Goal: Check status: Check status

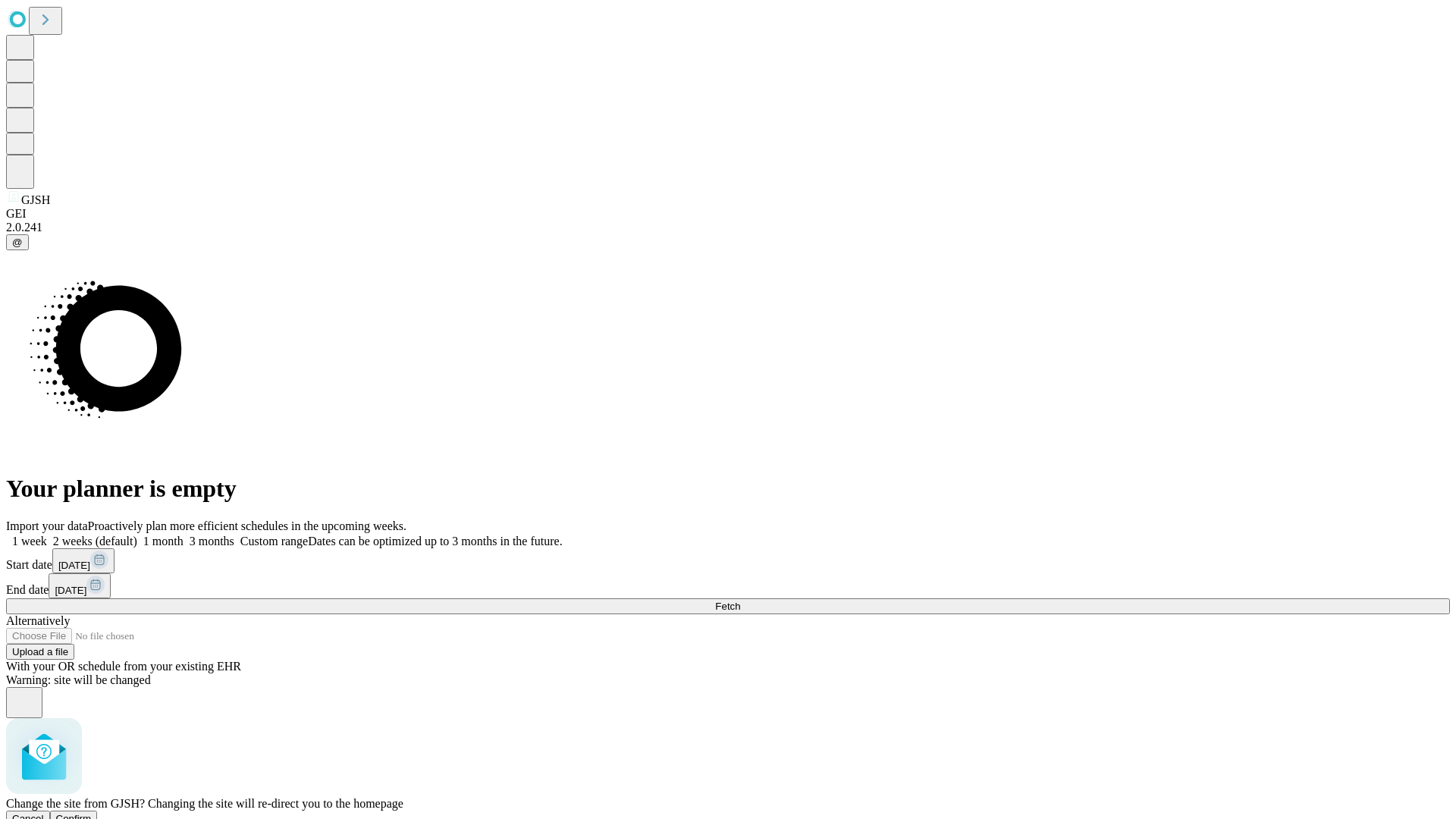
click at [91, 813] on span "Confirm" at bounding box center [74, 818] width 36 height 12
click at [184, 534] on label "1 month" at bounding box center [160, 540] width 46 height 13
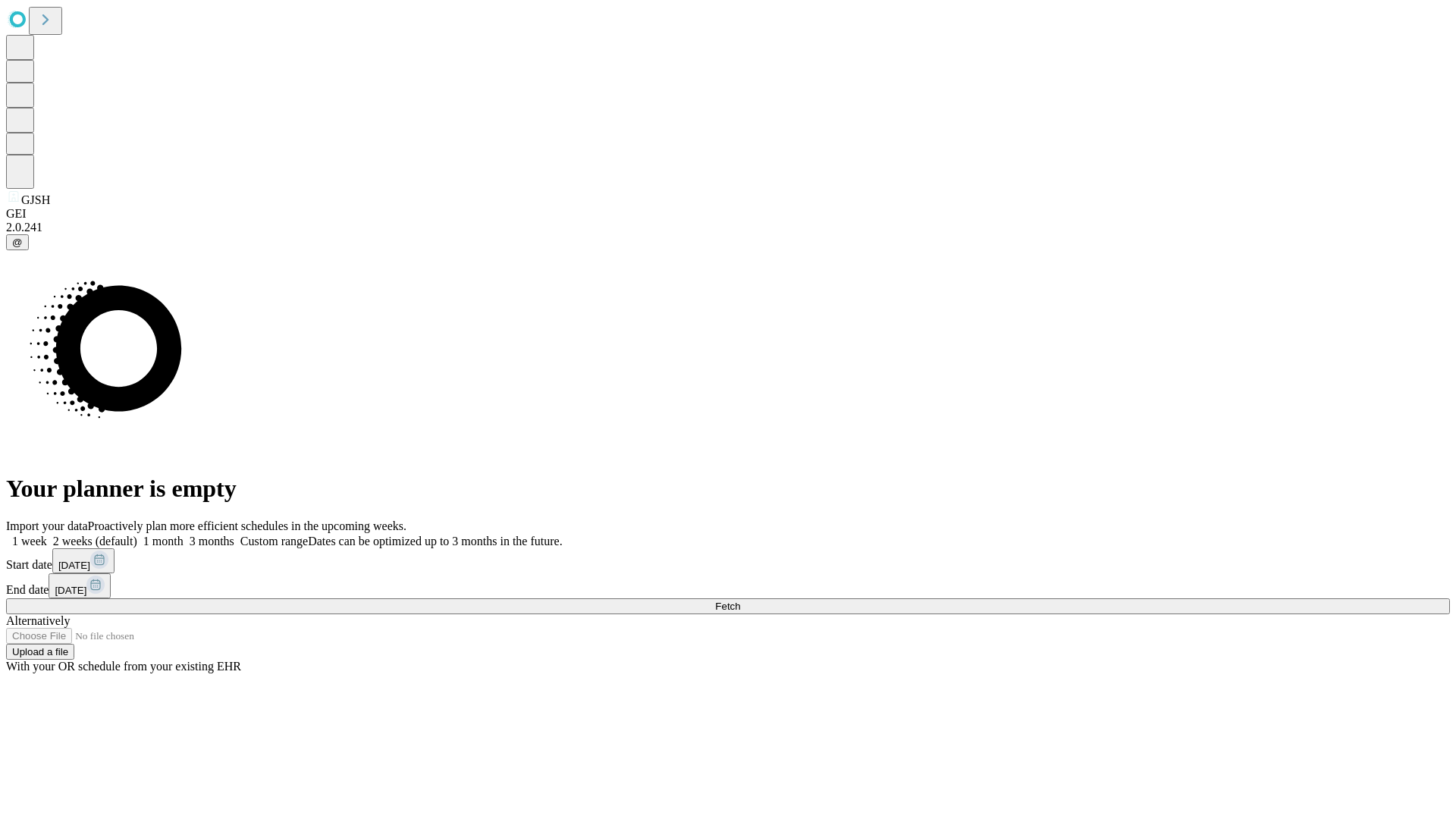
click at [740, 601] on span "Fetch" at bounding box center [728, 606] width 25 height 12
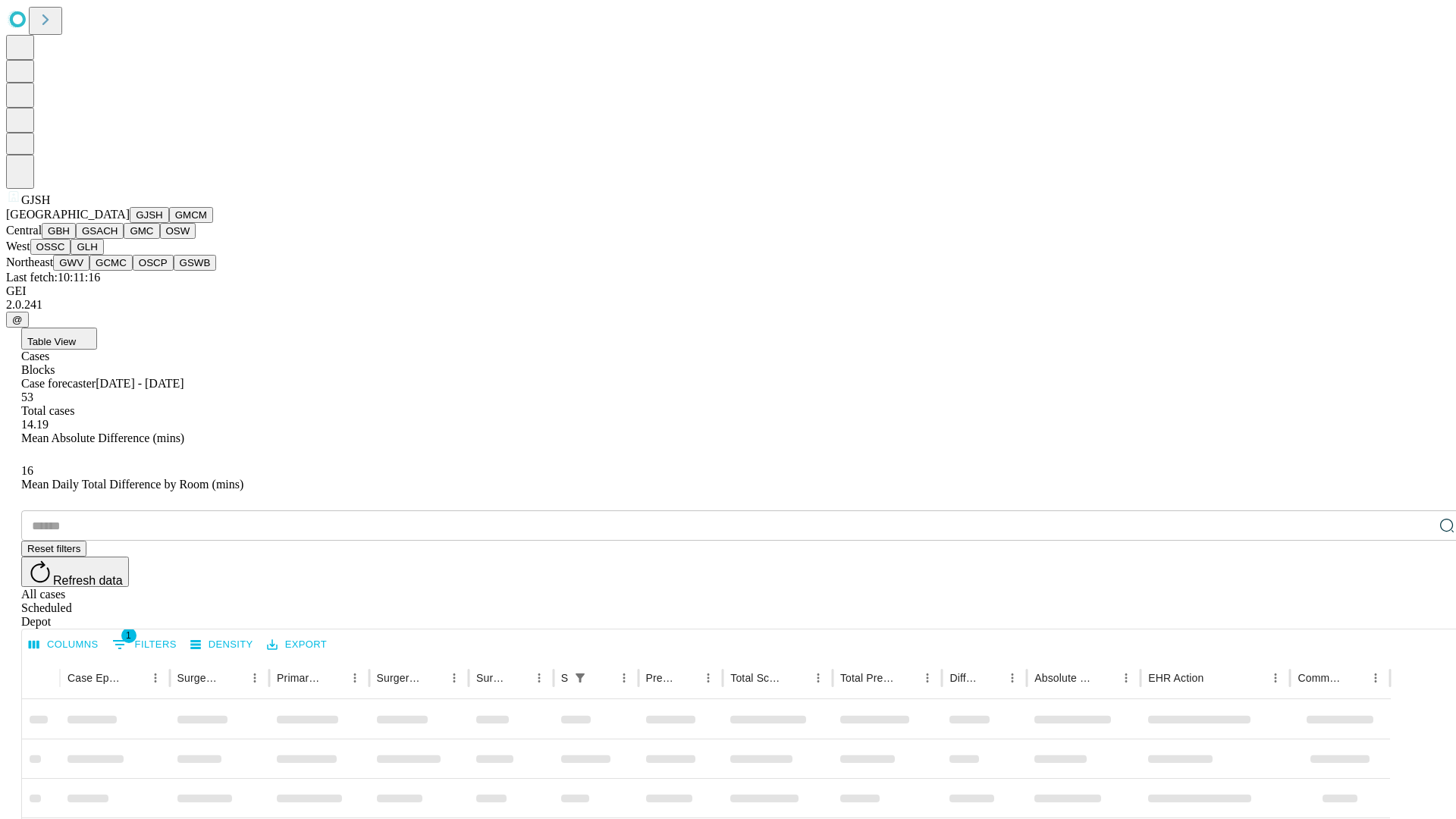
click at [169, 223] on button "GMCM" at bounding box center [191, 214] width 44 height 16
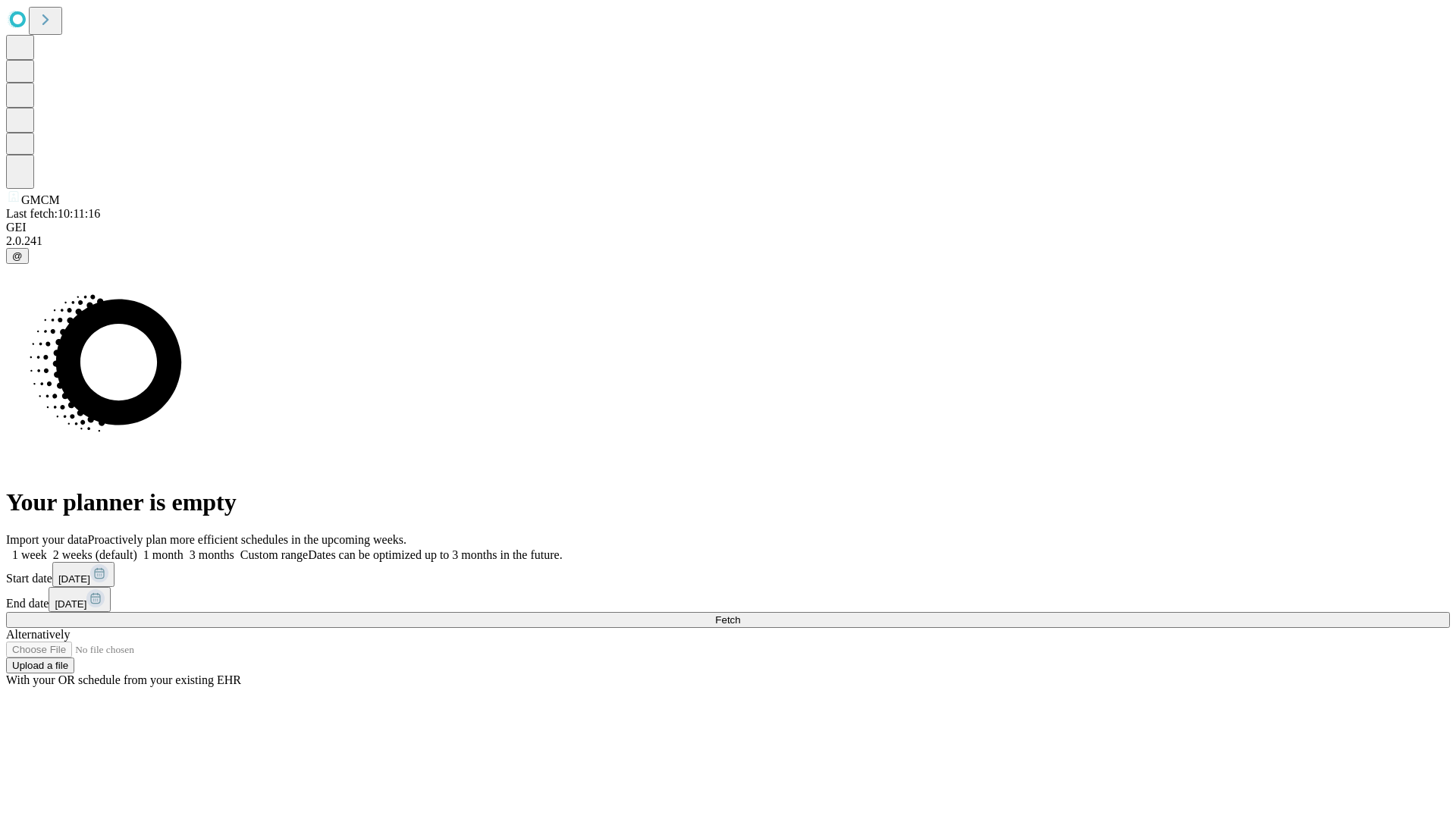
click at [184, 548] on label "1 month" at bounding box center [160, 554] width 46 height 13
click at [740, 614] on span "Fetch" at bounding box center [728, 619] width 25 height 12
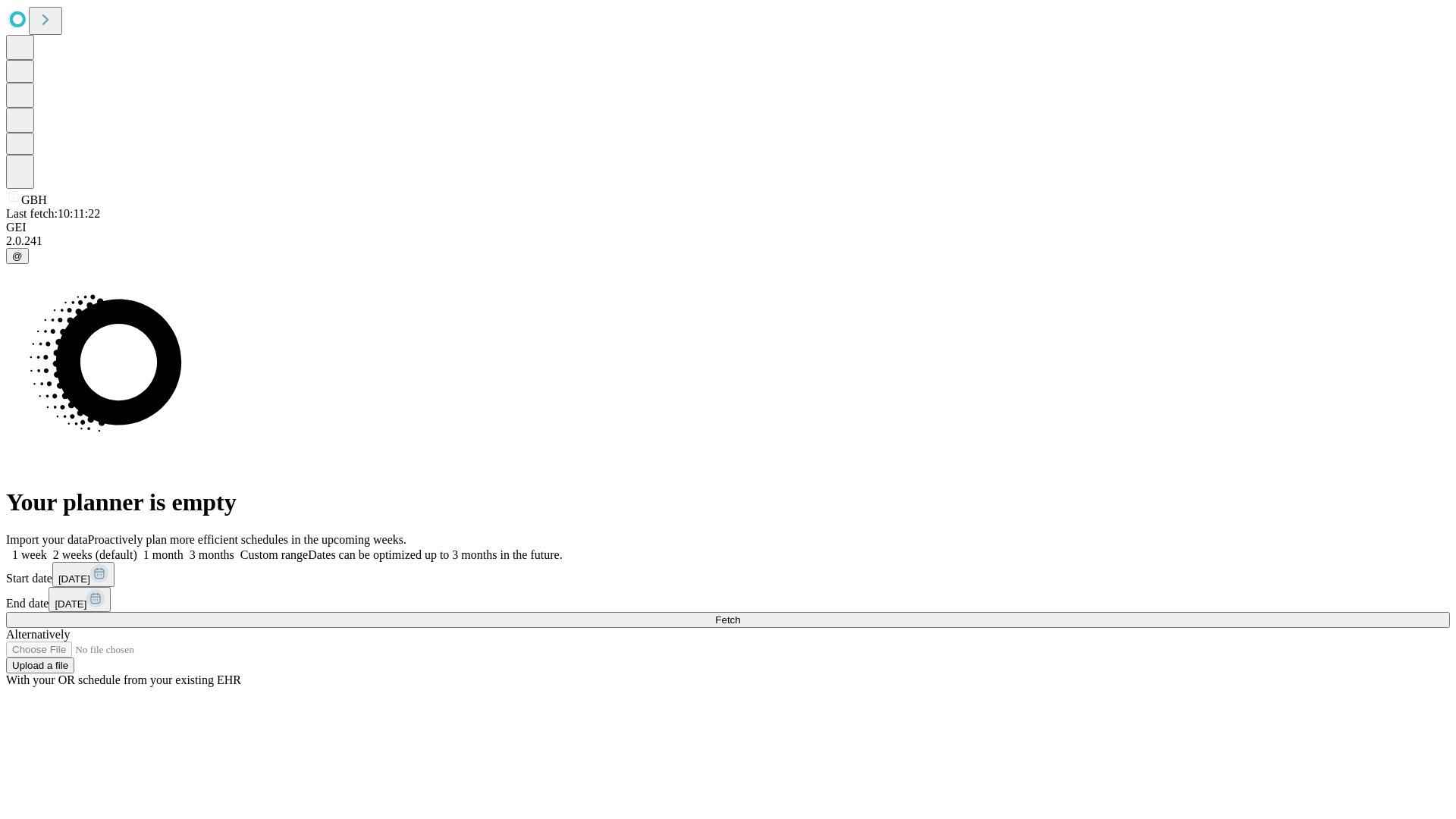
click at [184, 548] on label "1 month" at bounding box center [160, 554] width 46 height 13
click at [740, 614] on span "Fetch" at bounding box center [728, 619] width 25 height 12
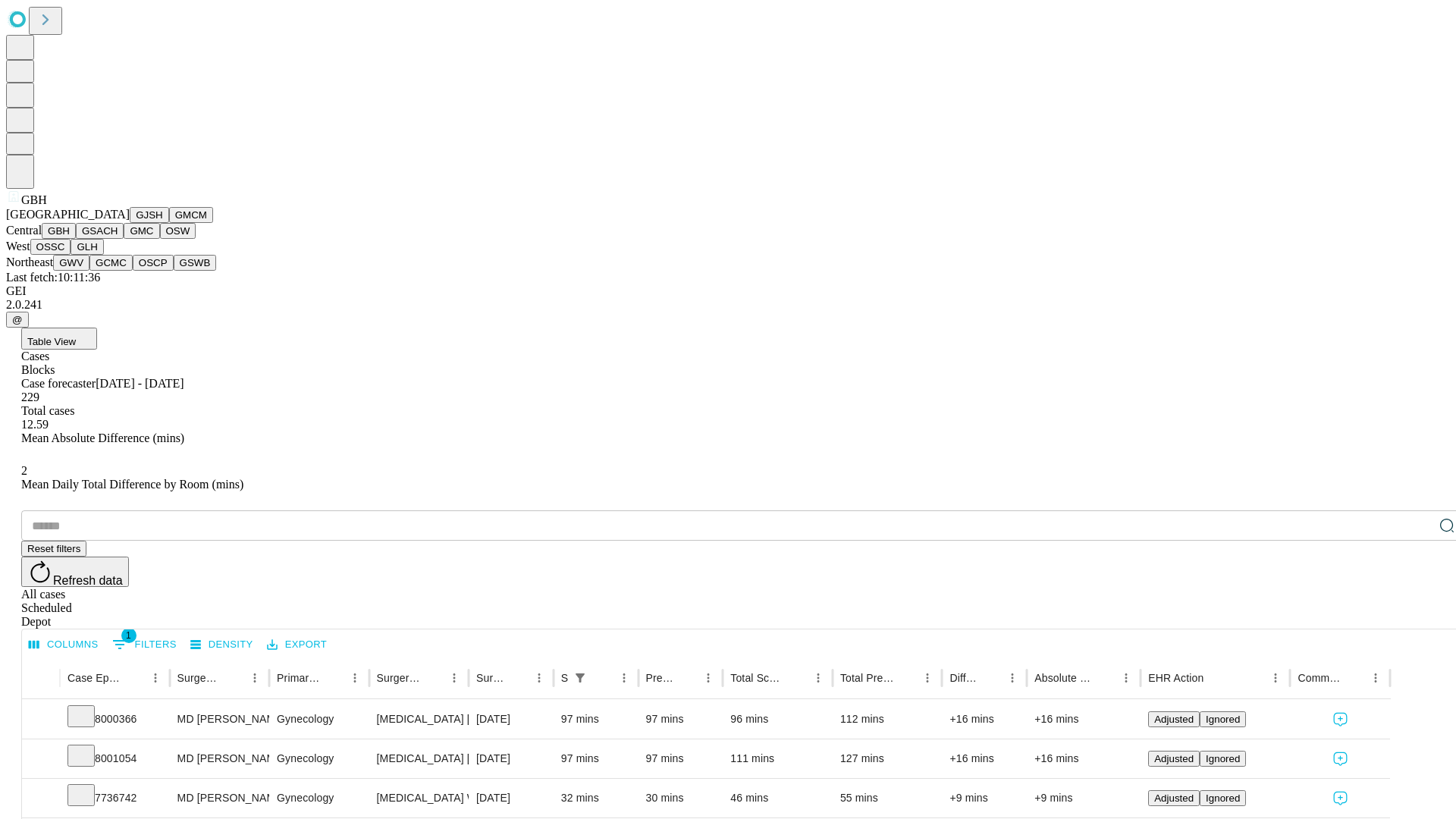
click at [118, 238] on button "GSACH" at bounding box center [100, 231] width 48 height 16
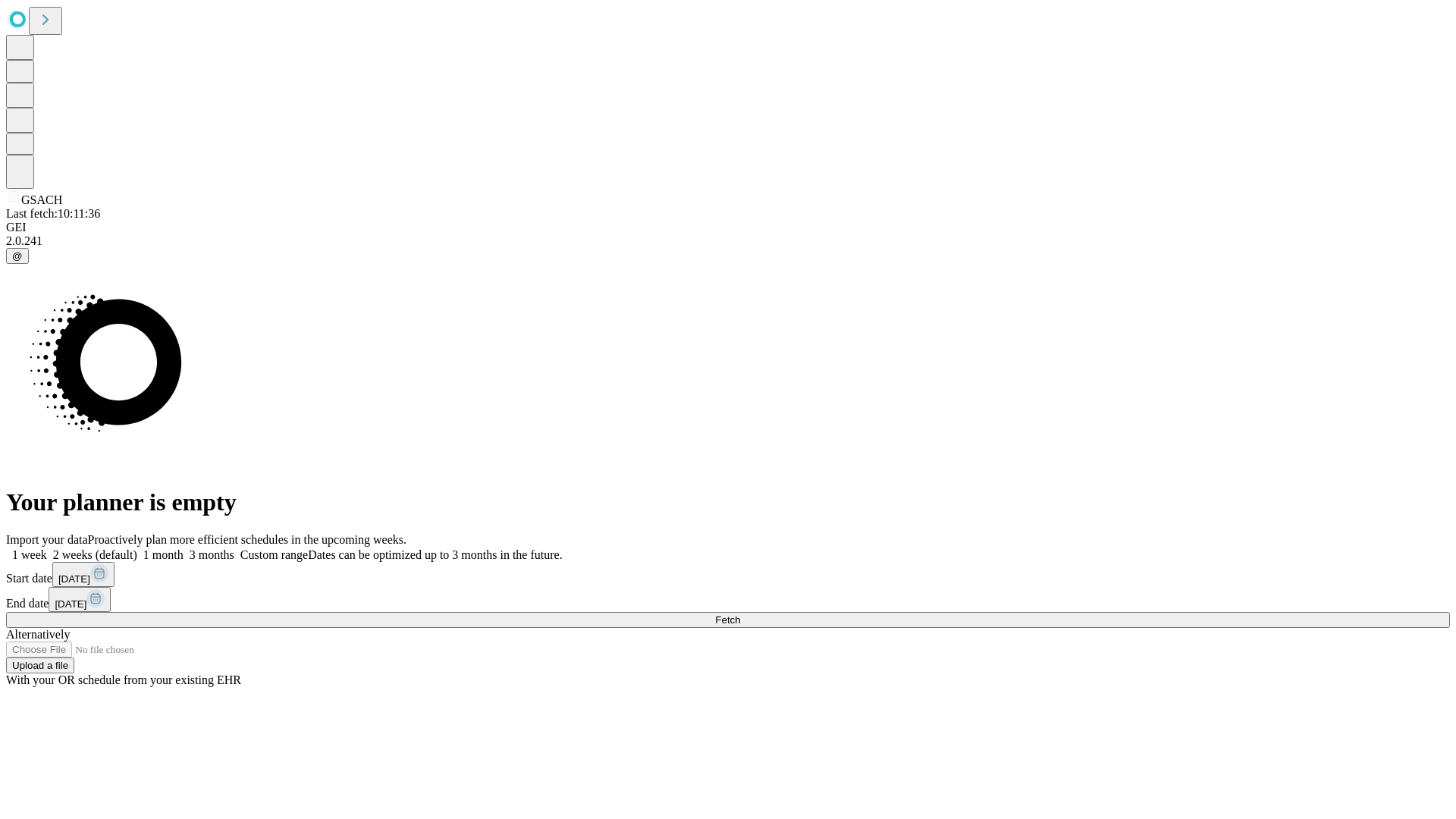
click at [740, 614] on span "Fetch" at bounding box center [728, 619] width 25 height 12
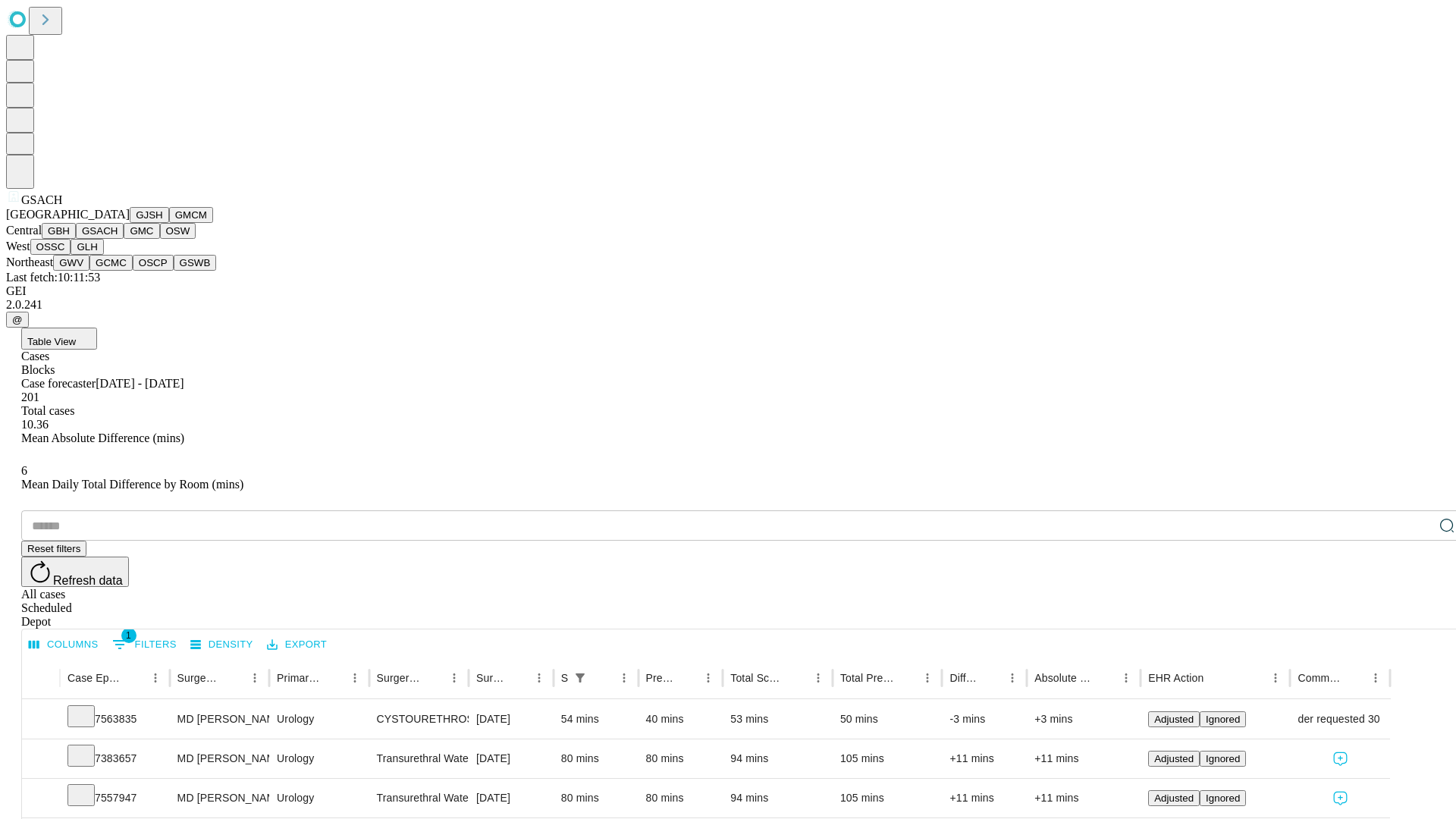
click at [124, 238] on button "GMC" at bounding box center [142, 231] width 36 height 16
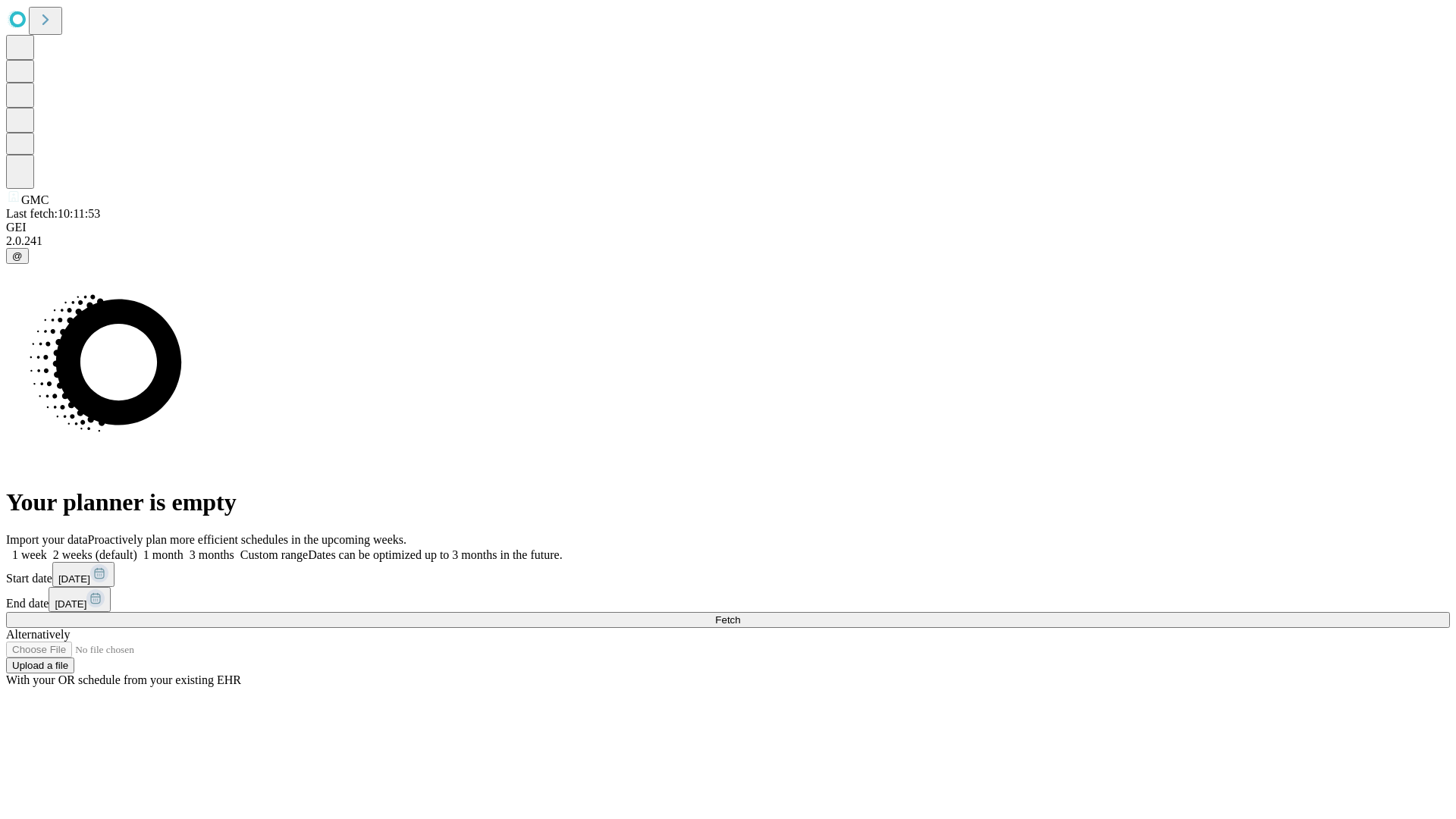
click at [740, 614] on span "Fetch" at bounding box center [728, 619] width 25 height 12
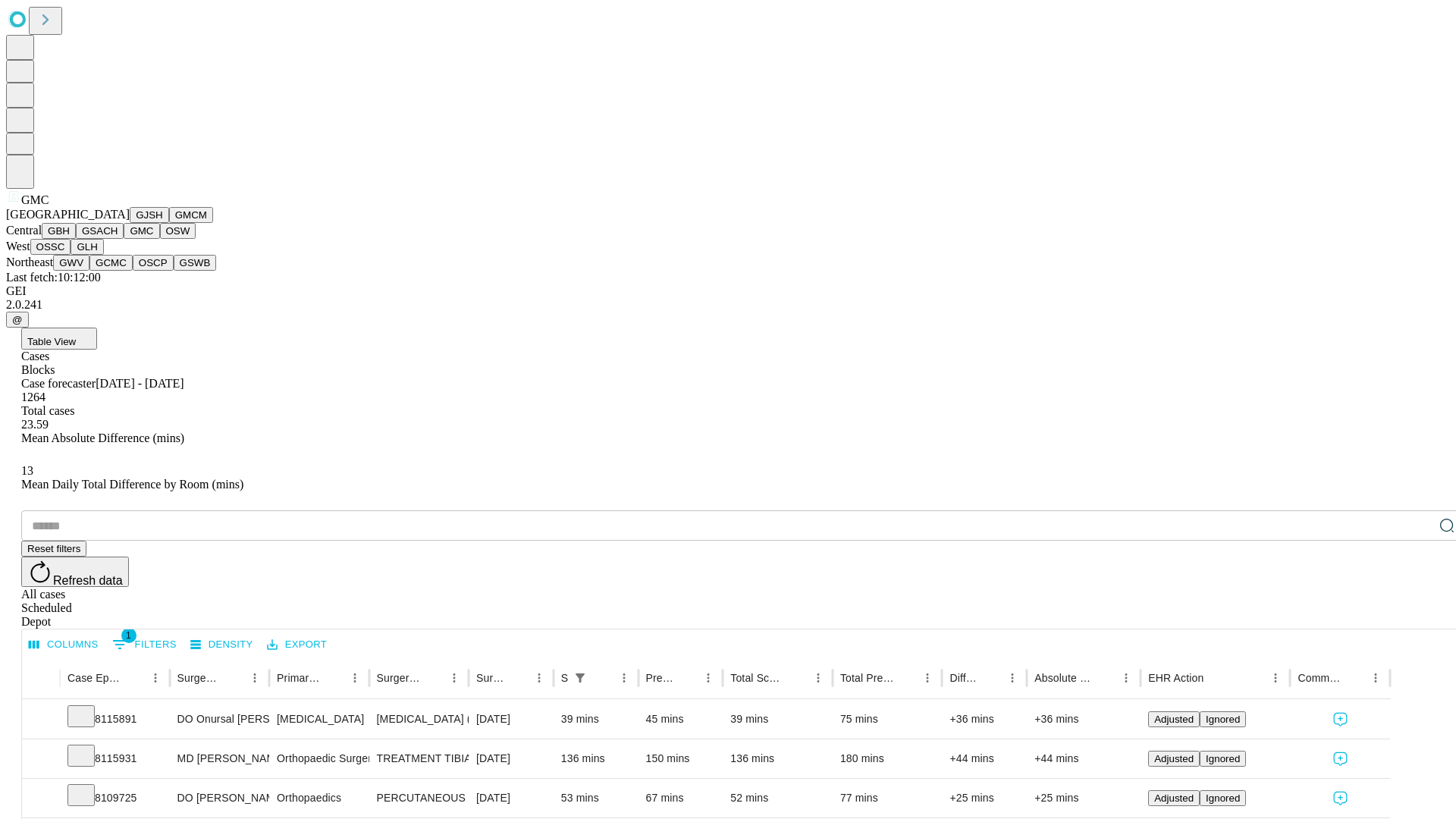
click at [160, 238] on button "OSW" at bounding box center [178, 231] width 36 height 16
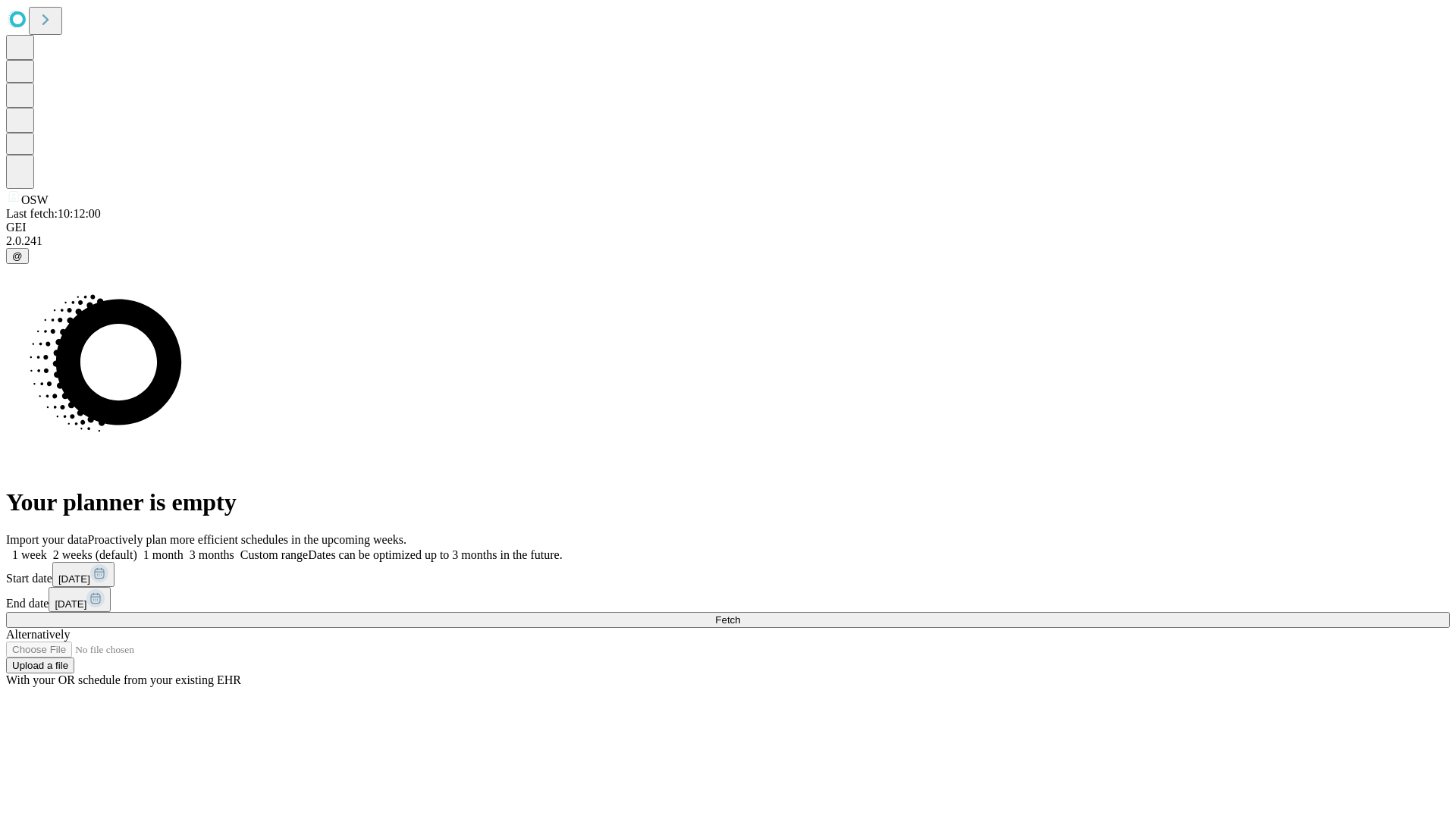
click at [184, 548] on label "1 month" at bounding box center [160, 554] width 46 height 13
click at [740, 614] on span "Fetch" at bounding box center [728, 619] width 25 height 12
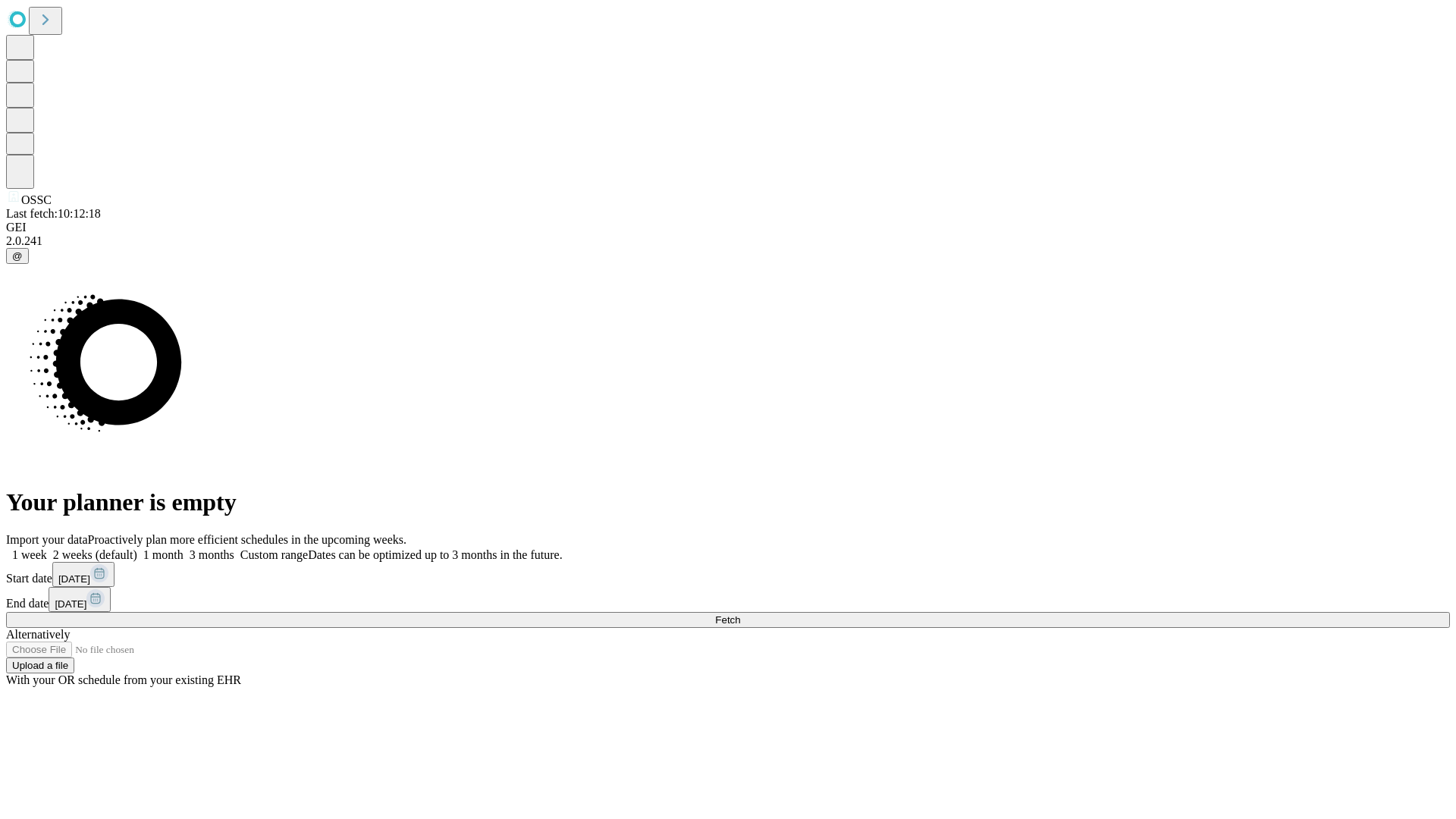
click at [184, 548] on label "1 month" at bounding box center [160, 554] width 46 height 13
click at [740, 614] on span "Fetch" at bounding box center [728, 619] width 25 height 12
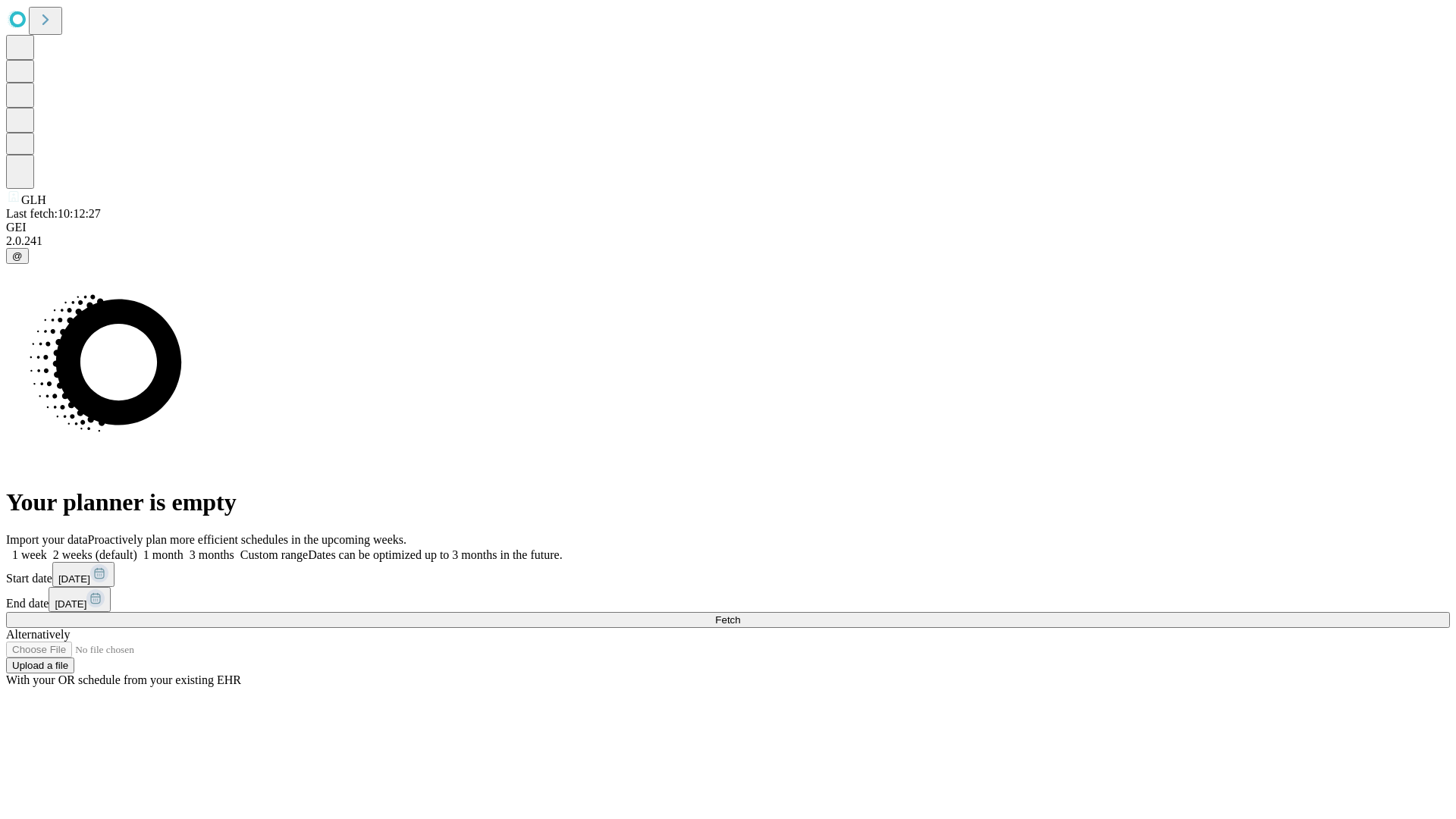
click at [184, 548] on label "1 month" at bounding box center [160, 554] width 46 height 13
click at [740, 614] on span "Fetch" at bounding box center [728, 619] width 25 height 12
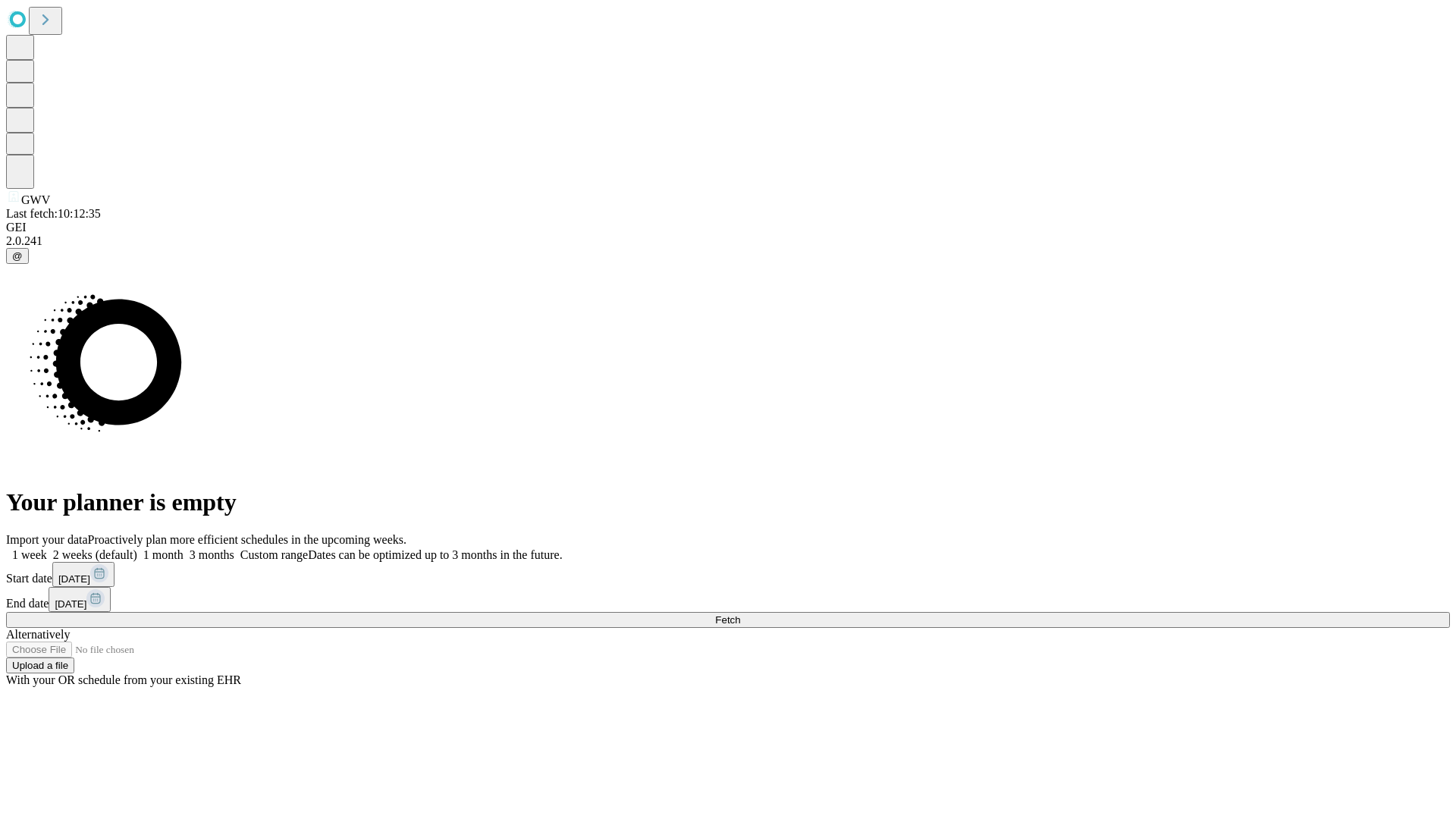
click at [184, 548] on label "1 month" at bounding box center [160, 554] width 46 height 13
click at [740, 614] on span "Fetch" at bounding box center [728, 619] width 25 height 12
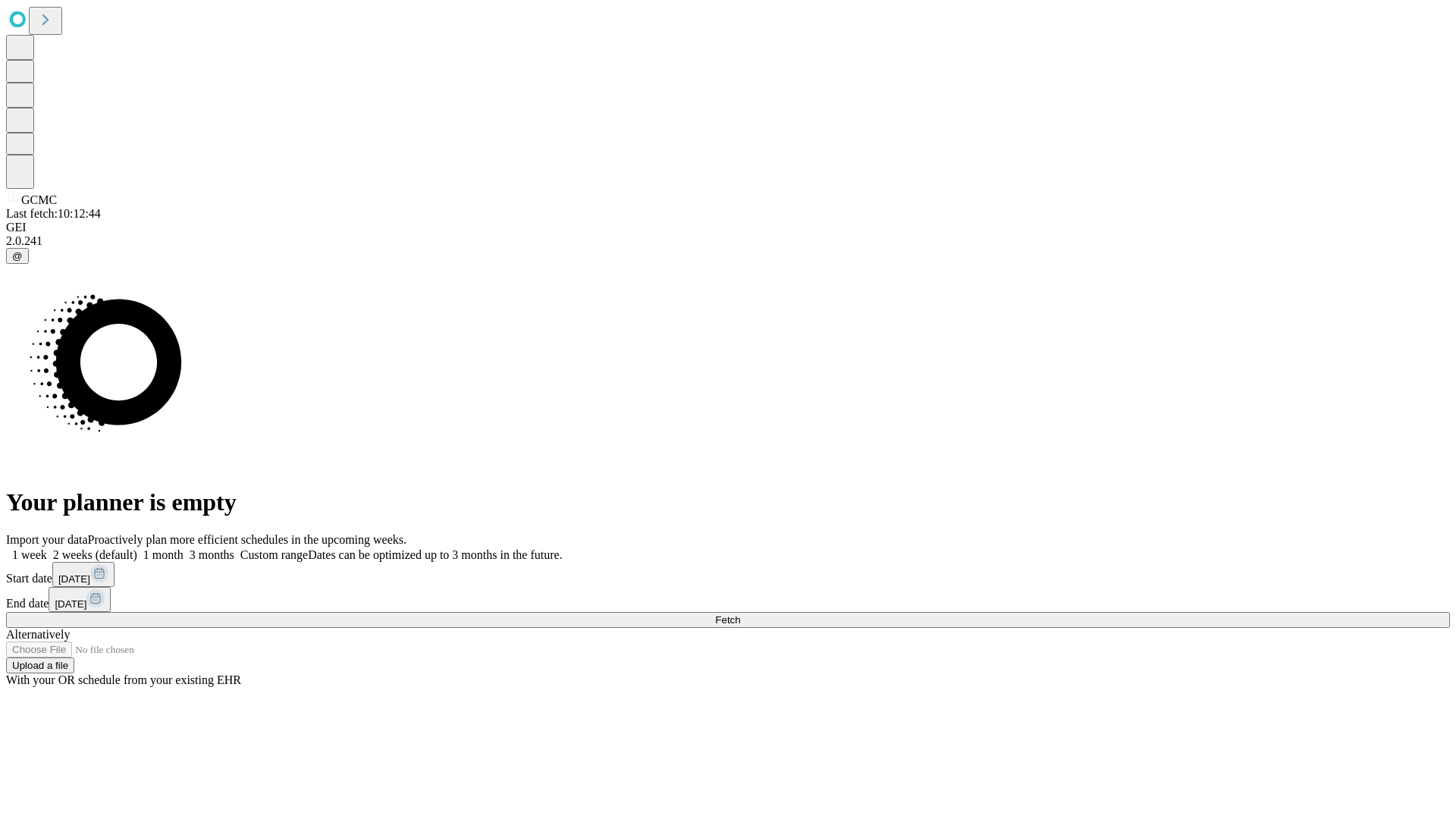
click at [184, 548] on label "1 month" at bounding box center [160, 554] width 46 height 13
click at [740, 614] on span "Fetch" at bounding box center [728, 619] width 25 height 12
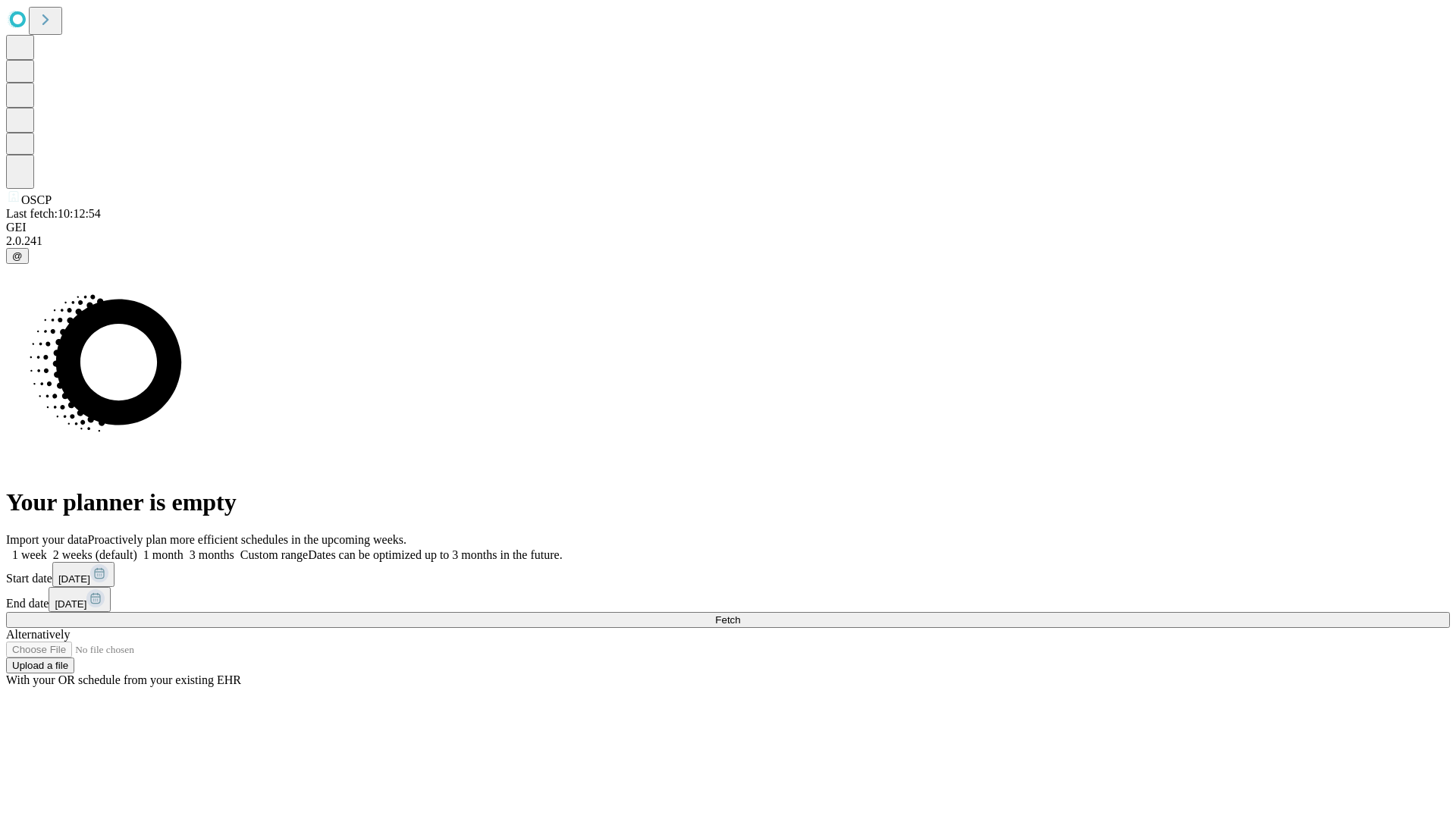
click at [184, 548] on label "1 month" at bounding box center [160, 554] width 46 height 13
click at [740, 614] on span "Fetch" at bounding box center [728, 619] width 25 height 12
